Goal: Obtain resource: Download file/media

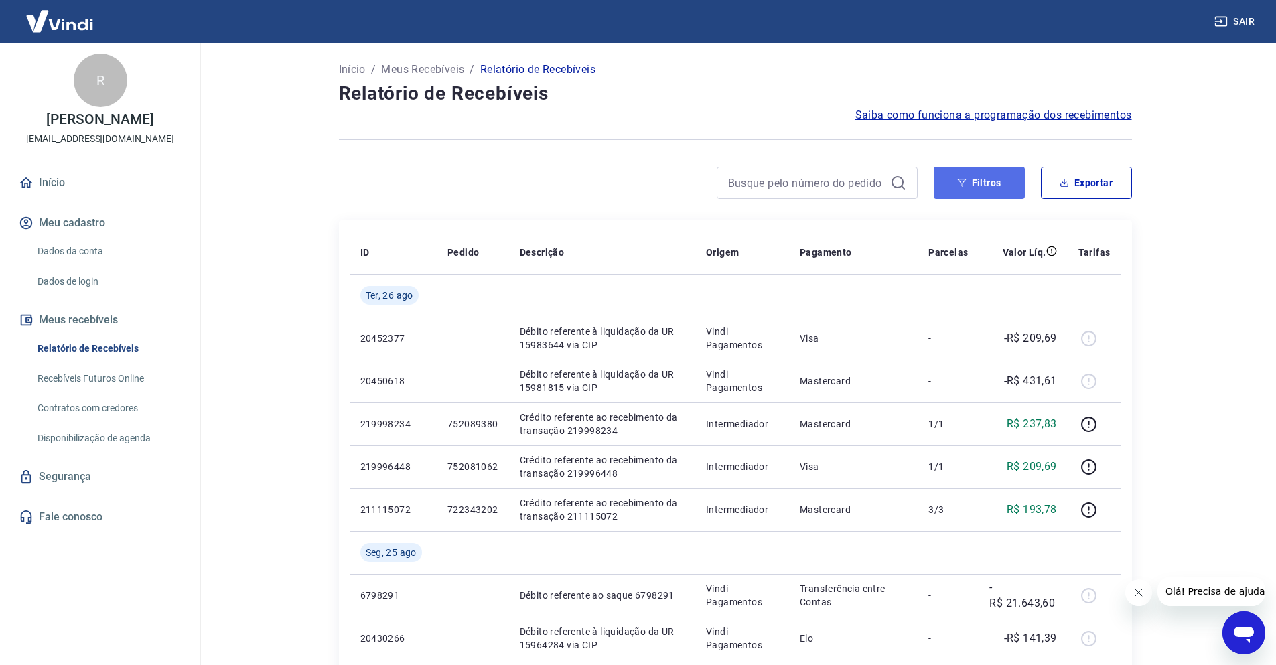
click at [1015, 186] on button "Filtros" at bounding box center [979, 183] width 91 height 32
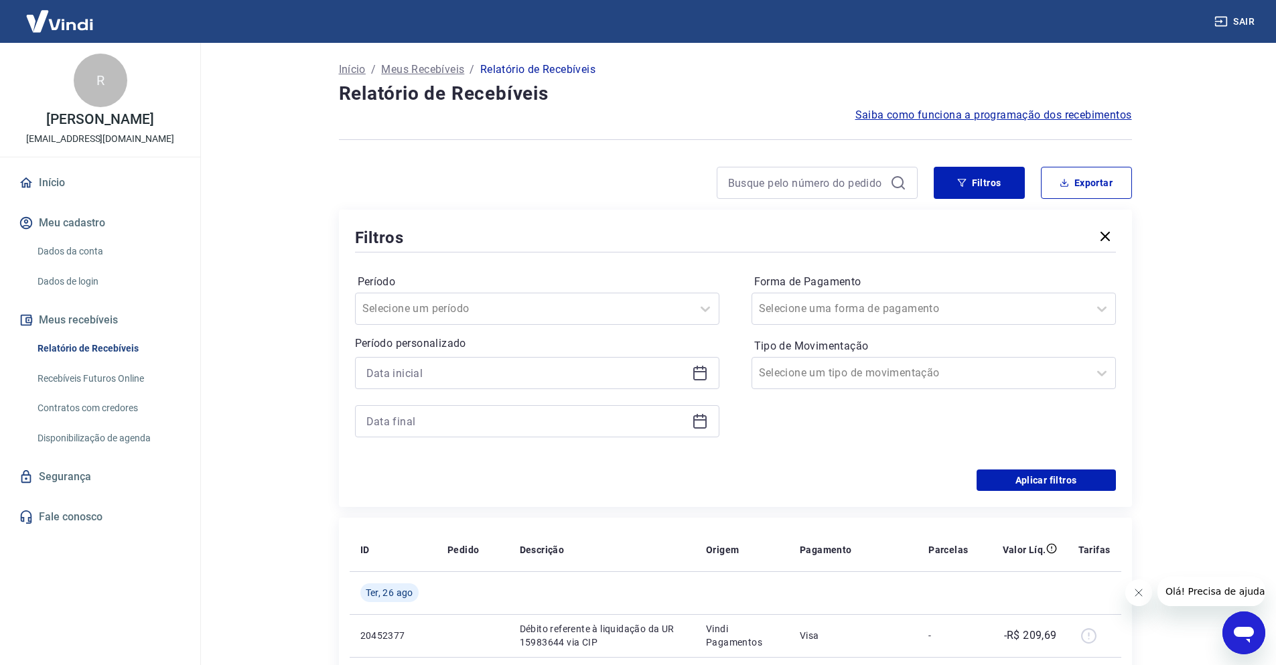
click at [579, 385] on div at bounding box center [537, 373] width 364 height 32
click at [558, 353] on div "Período personalizado" at bounding box center [537, 387] width 364 height 102
click at [568, 367] on input at bounding box center [526, 373] width 320 height 20
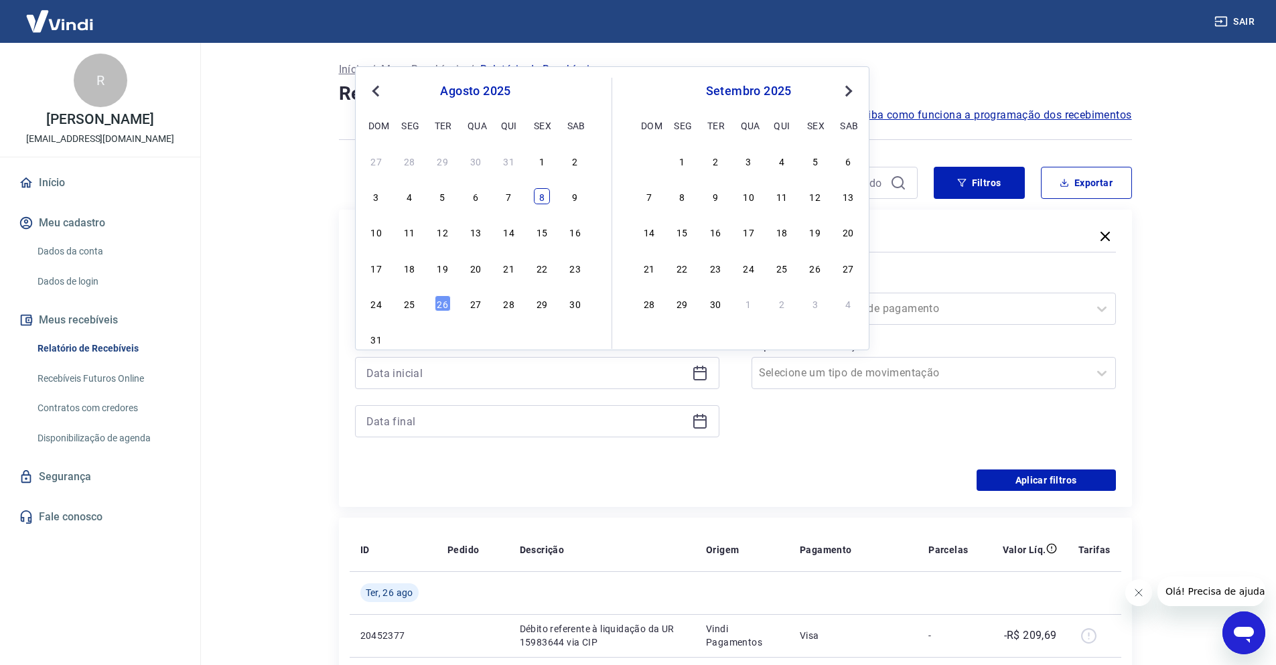
click at [540, 192] on div "8" at bounding box center [542, 196] width 16 height 16
type input "[DATE]"
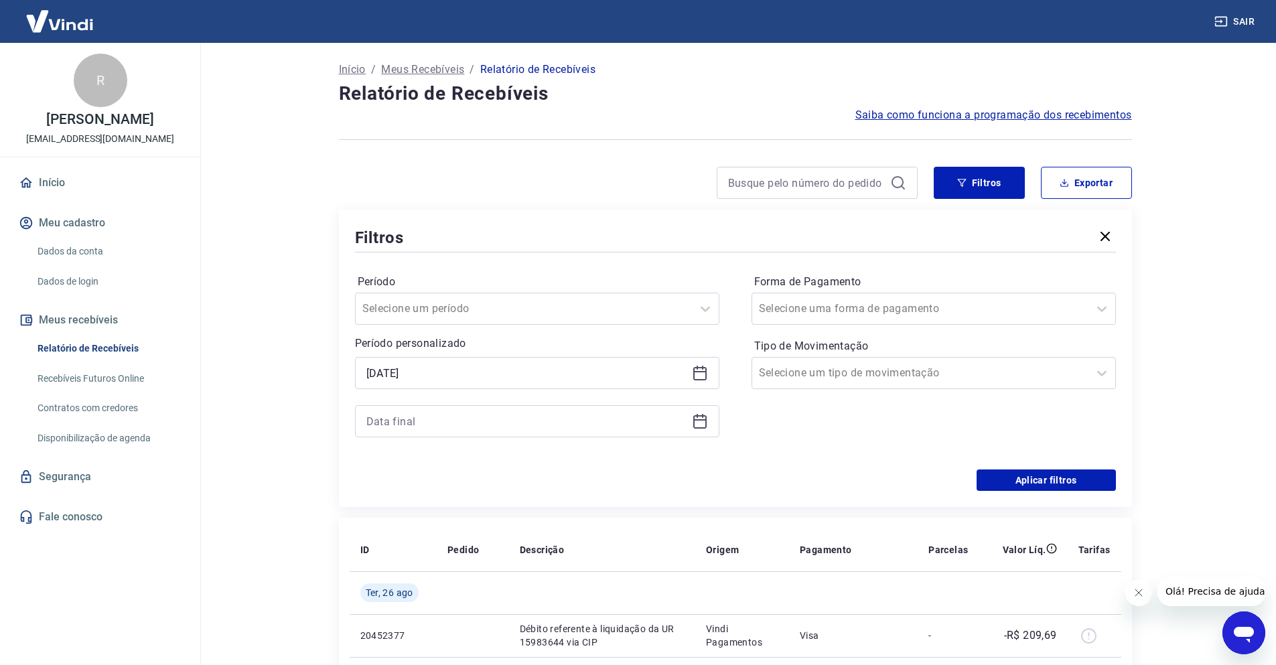
click at [593, 408] on div at bounding box center [537, 421] width 364 height 32
click at [604, 434] on div at bounding box center [537, 421] width 364 height 32
click at [591, 413] on input at bounding box center [526, 421] width 320 height 20
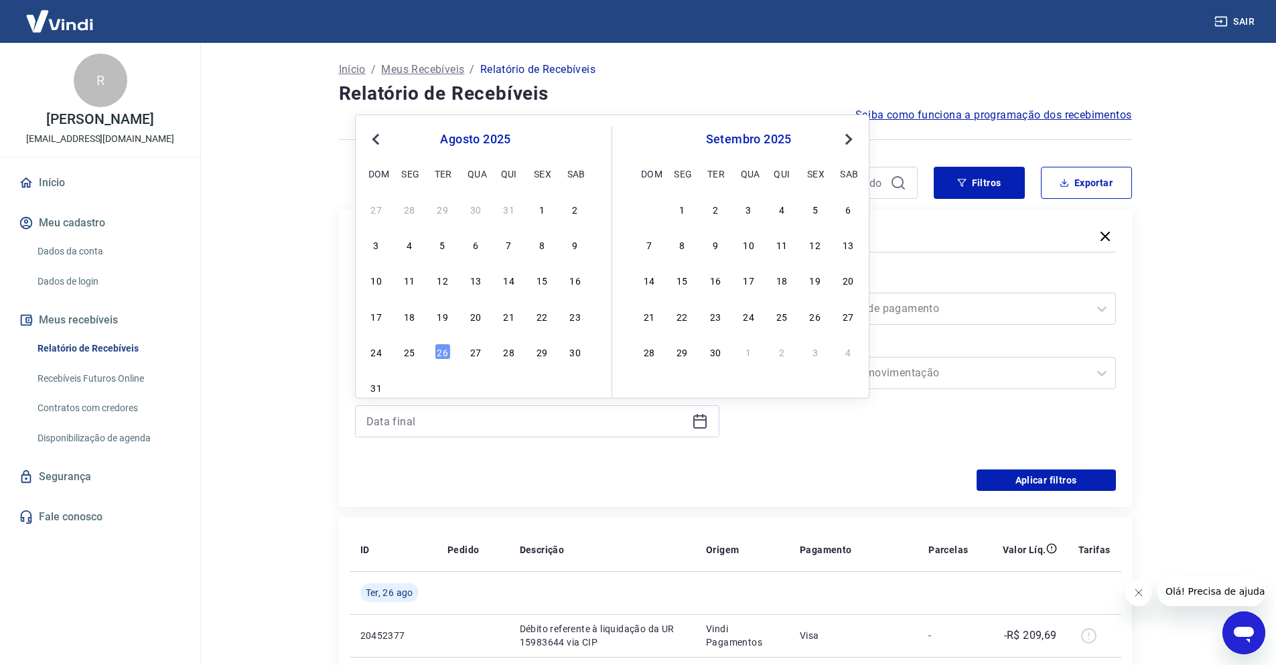
click at [511, 271] on div "10 11 12 13 14 15 16" at bounding box center [475, 280] width 218 height 19
click at [512, 279] on div "14" at bounding box center [509, 280] width 16 height 16
type input "[DATE]"
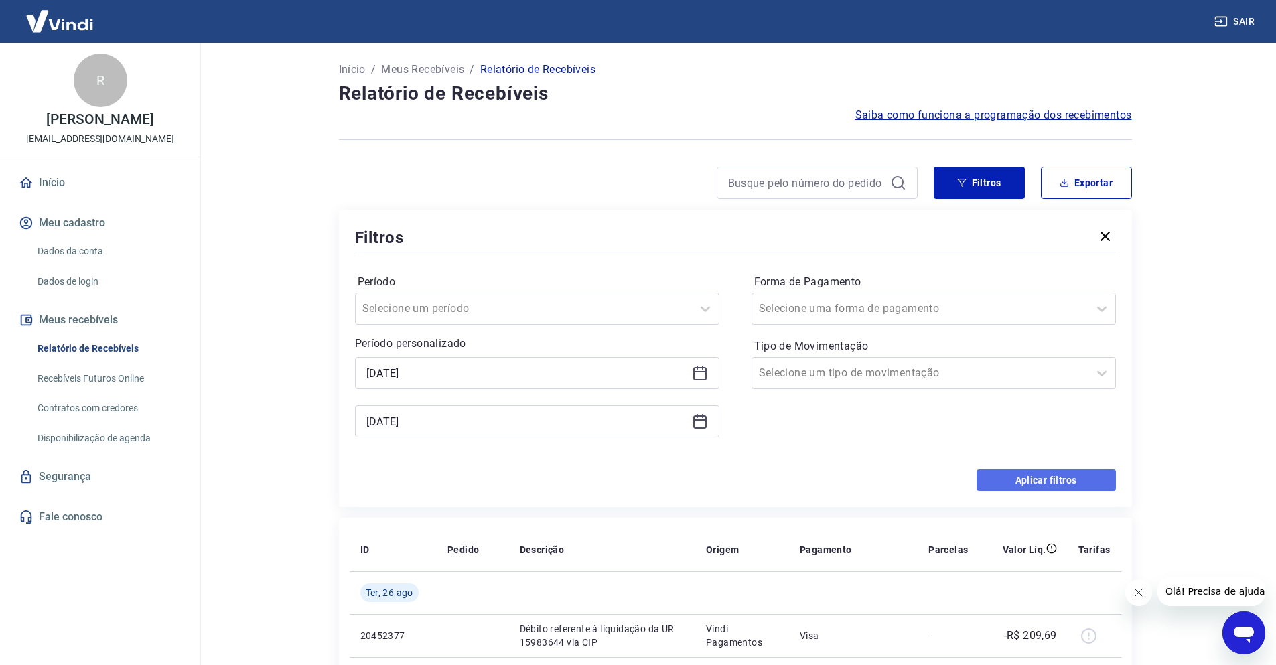
click at [1074, 478] on button "Aplicar filtros" at bounding box center [1046, 480] width 139 height 21
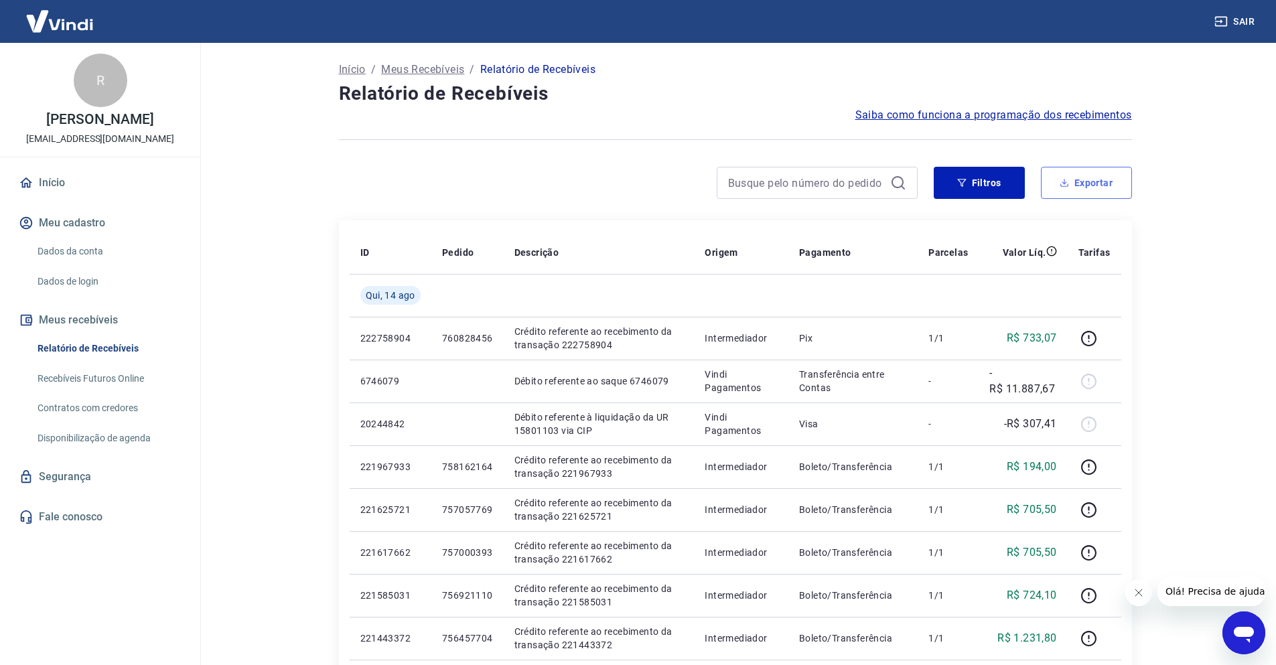
click at [1111, 184] on button "Exportar" at bounding box center [1086, 183] width 91 height 32
type input "[DATE]"
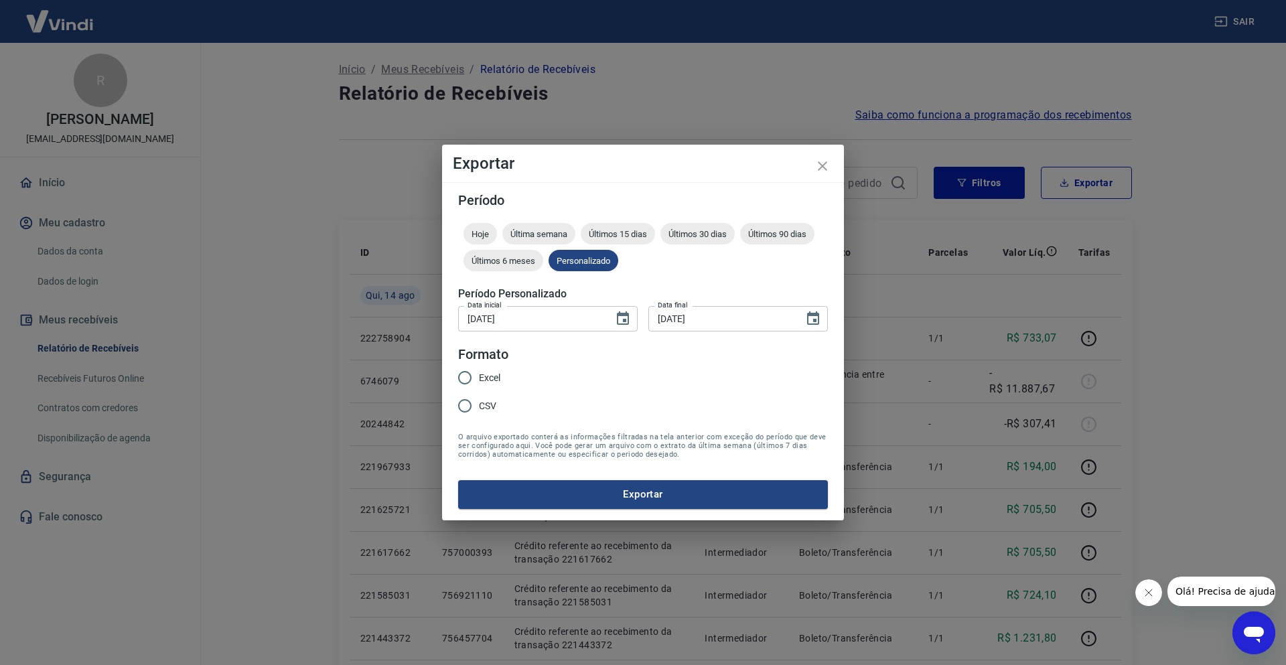
click at [506, 376] on div "Excel CSV" at bounding box center [484, 393] width 53 height 58
click at [500, 374] on span "Excel" at bounding box center [489, 378] width 21 height 14
click at [479, 374] on input "Excel" at bounding box center [465, 378] width 28 height 28
radio input "true"
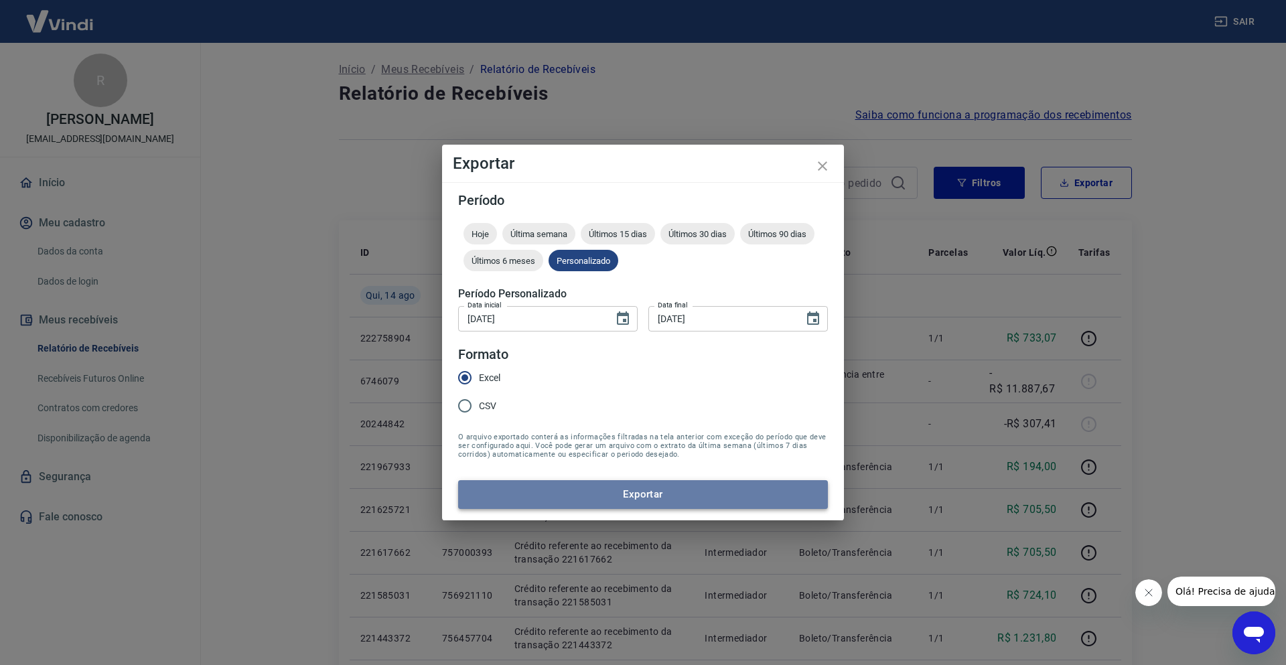
click at [562, 502] on button "Exportar" at bounding box center [643, 494] width 370 height 28
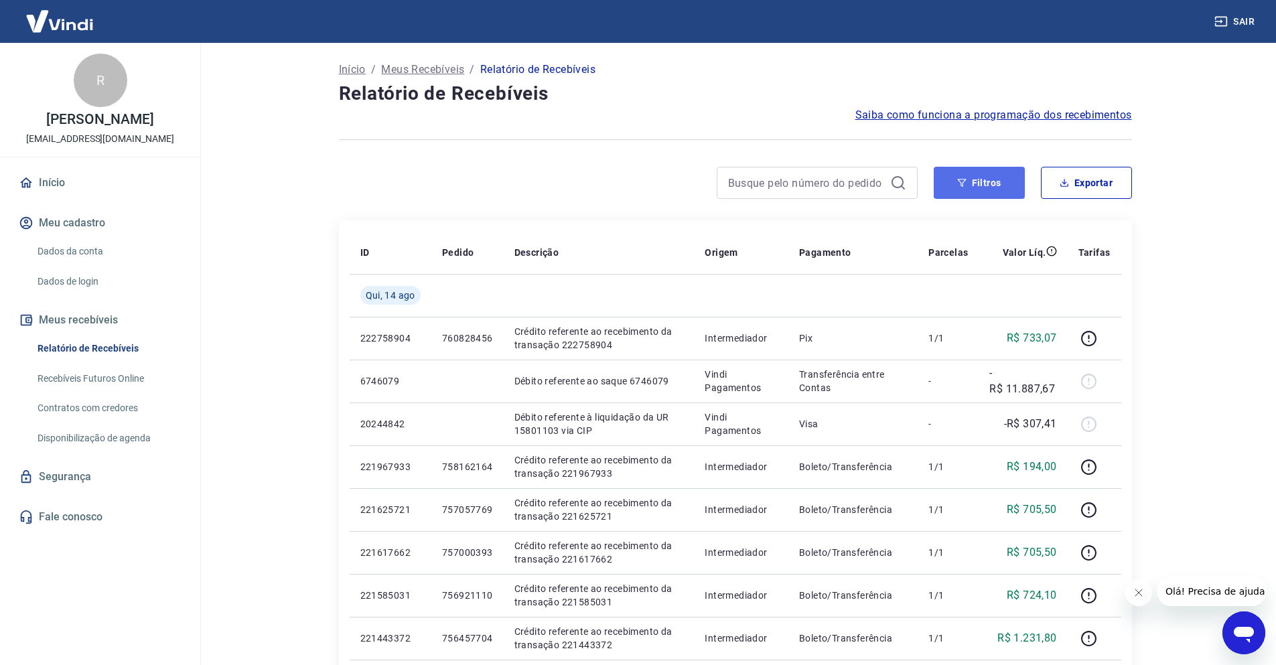
click at [989, 177] on button "Filtros" at bounding box center [979, 183] width 91 height 32
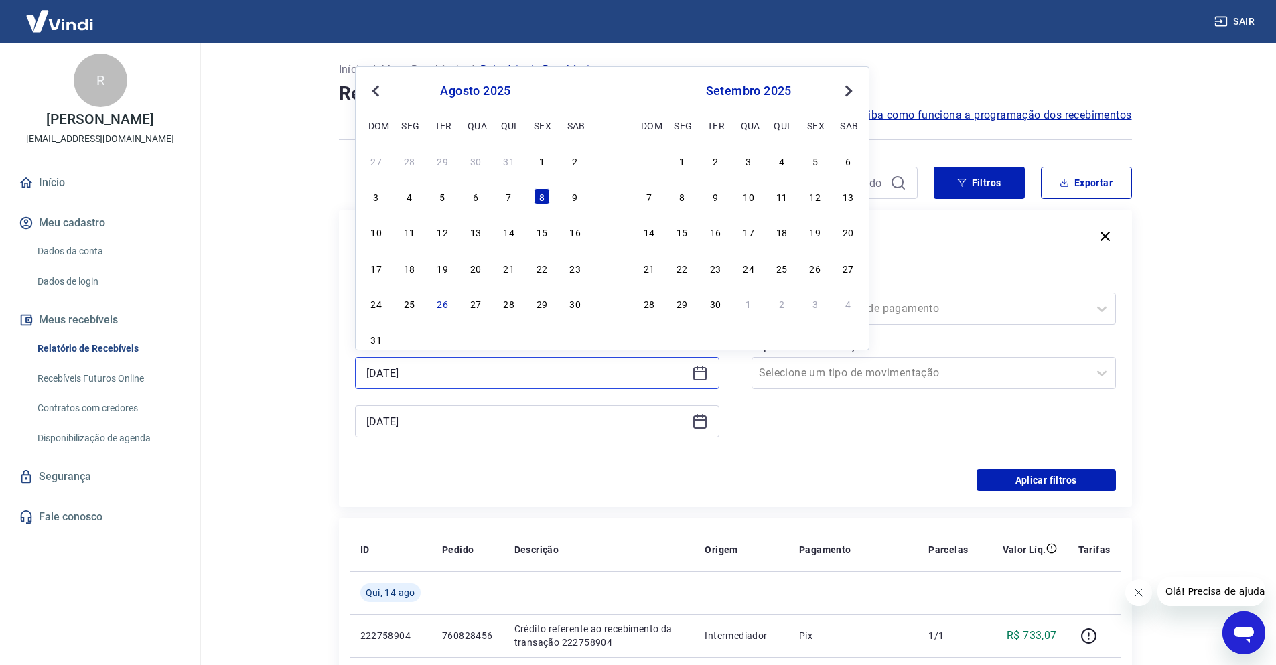
click at [447, 376] on input "[DATE]" at bounding box center [526, 373] width 320 height 20
click at [514, 200] on div "7" at bounding box center [509, 196] width 16 height 16
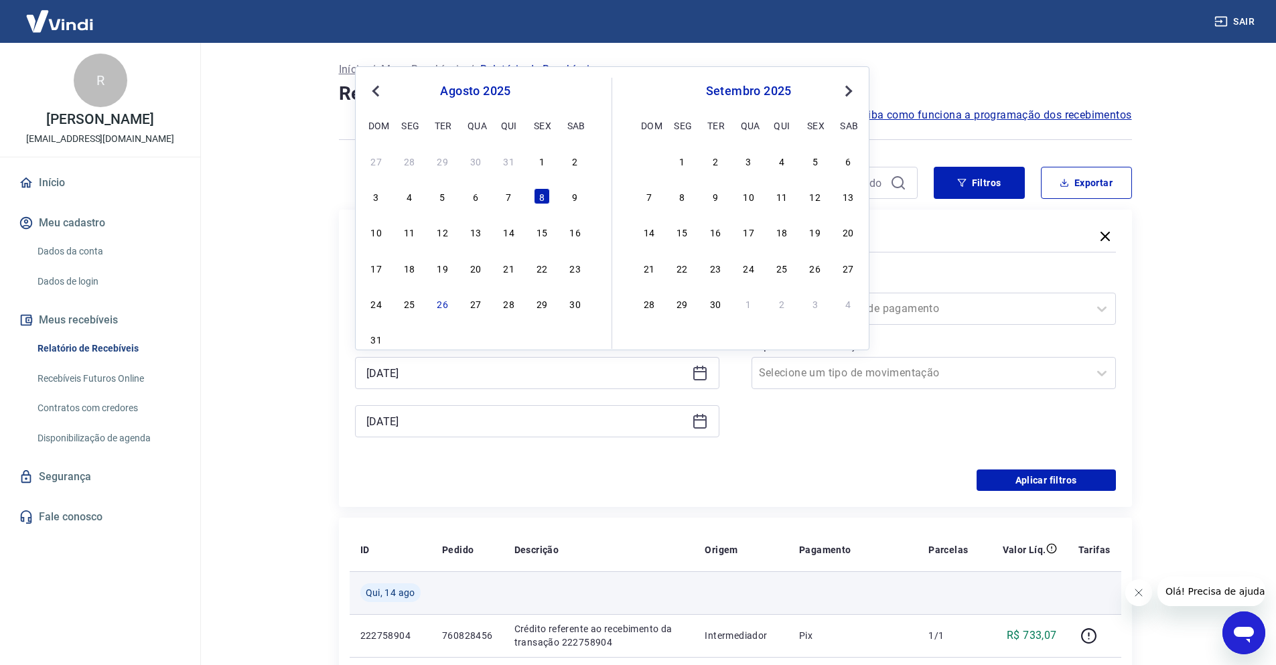
type input "[DATE]"
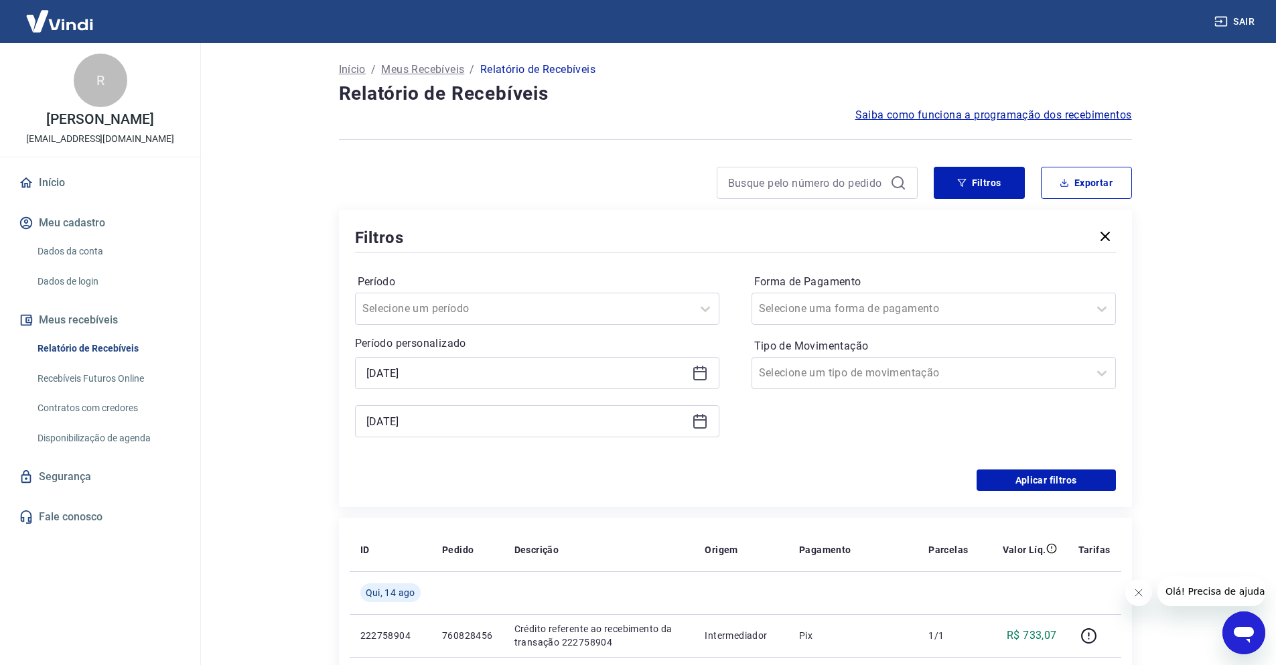
click at [1058, 453] on div "Período Selecione um período Período personalizado Selected date: [DATE] [DATE]…" at bounding box center [735, 362] width 761 height 214
click at [1073, 473] on button "Aplicar filtros" at bounding box center [1046, 480] width 139 height 21
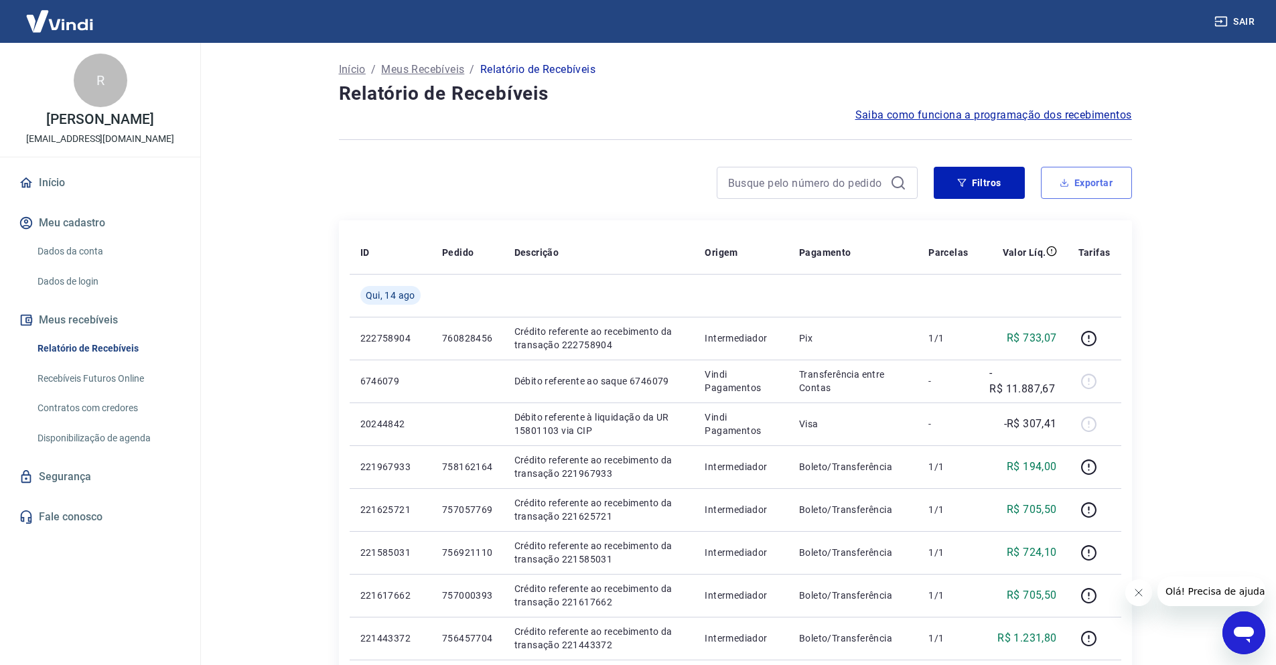
click at [1076, 182] on button "Exportar" at bounding box center [1086, 183] width 91 height 32
type input "[DATE]"
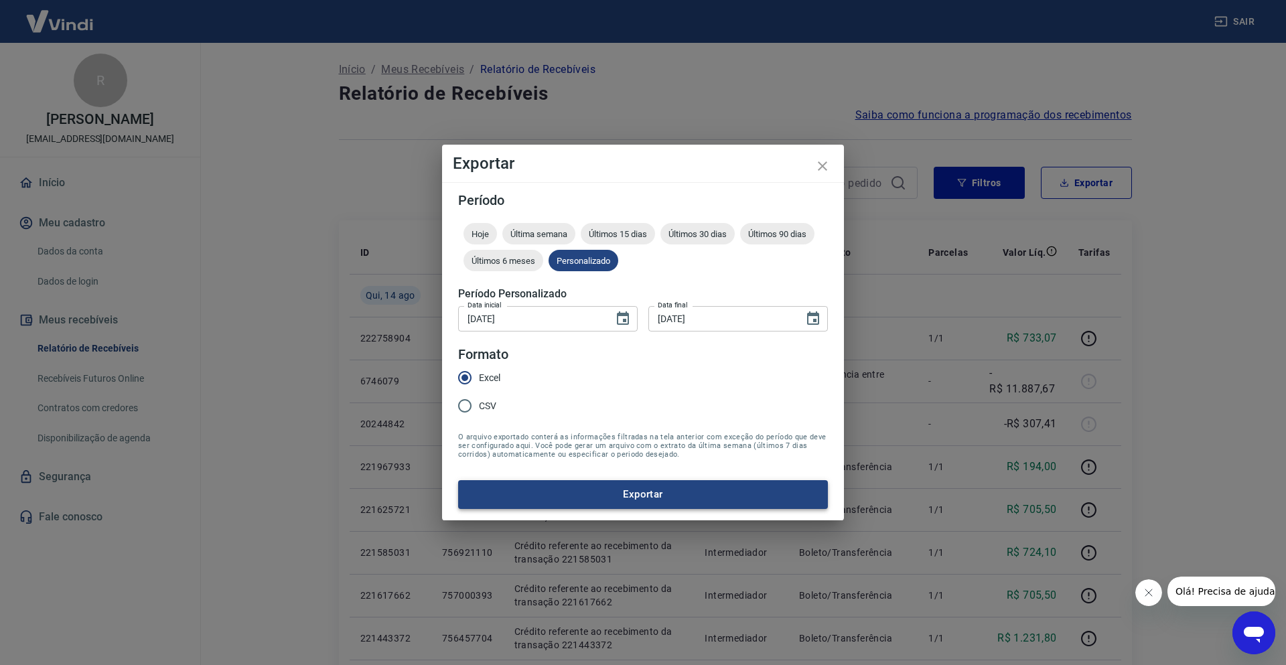
click at [664, 498] on button "Exportar" at bounding box center [643, 494] width 370 height 28
